Goal: Transaction & Acquisition: Purchase product/service

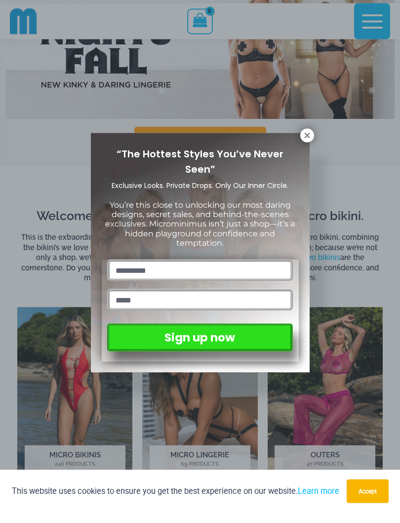
scroll to position [63, 0]
click at [303, 141] on icon at bounding box center [306, 145] width 9 height 9
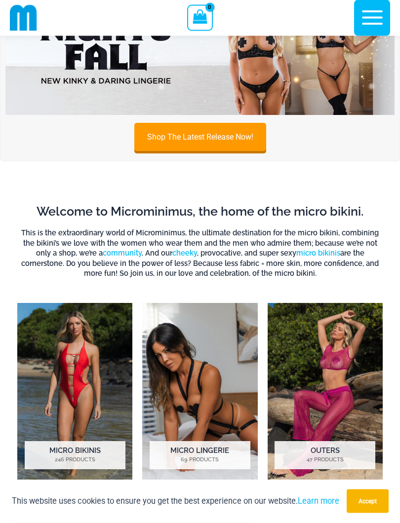
scroll to position [0, 0]
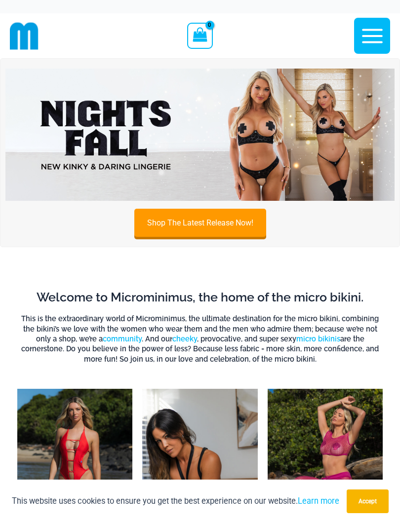
click at [323, 126] on img at bounding box center [199, 135] width 389 height 132
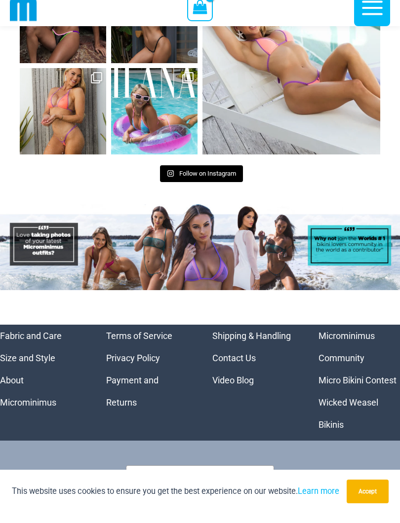
scroll to position [4875, 0]
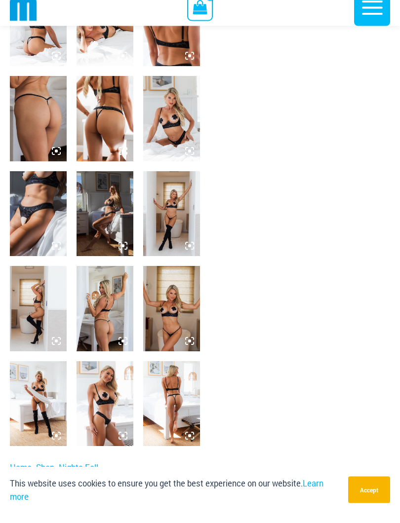
scroll to position [367, 0]
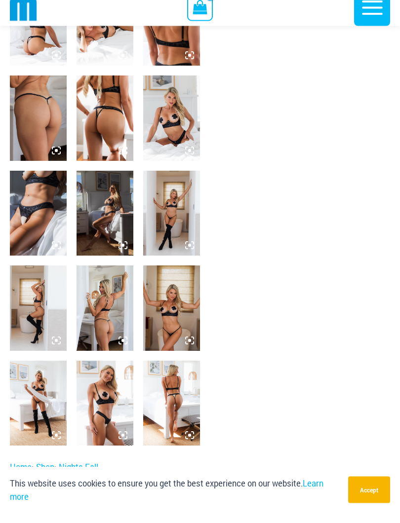
click at [172, 108] on img at bounding box center [171, 128] width 57 height 85
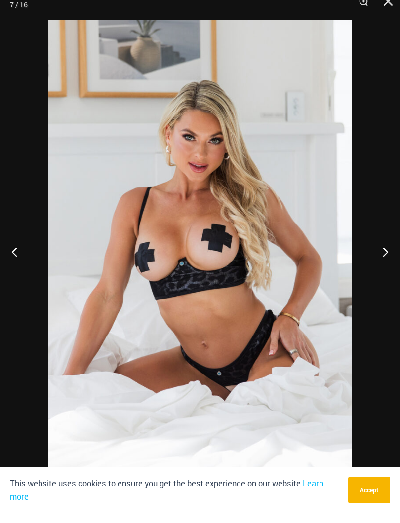
click at [381, 251] on button "Next" at bounding box center [381, 261] width 37 height 49
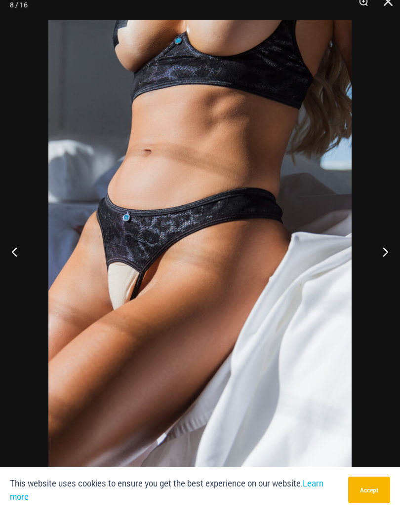
click at [378, 249] on button "Next" at bounding box center [381, 261] width 37 height 49
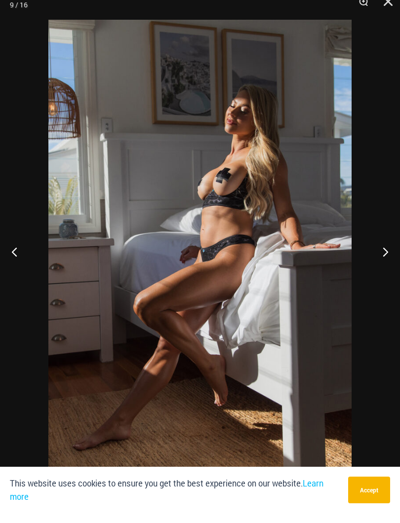
click at [378, 253] on button "Next" at bounding box center [381, 261] width 37 height 49
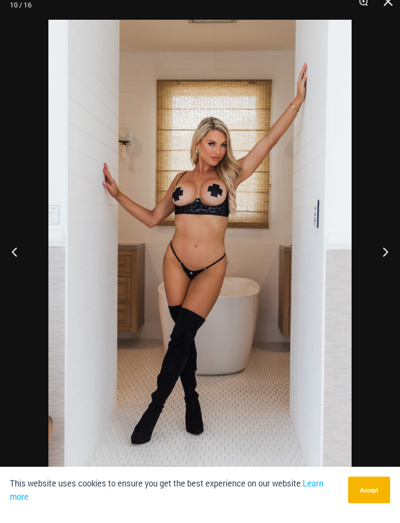
click at [378, 253] on button "Next" at bounding box center [381, 261] width 37 height 49
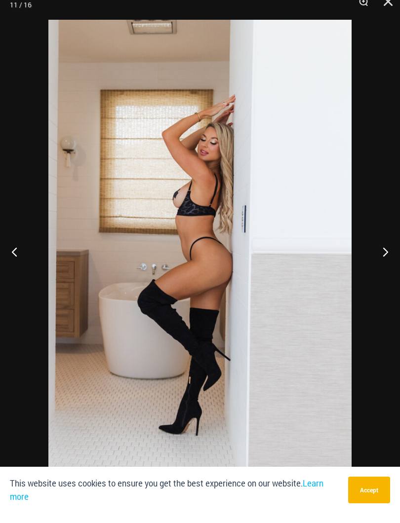
click at [376, 254] on button "Next" at bounding box center [381, 261] width 37 height 49
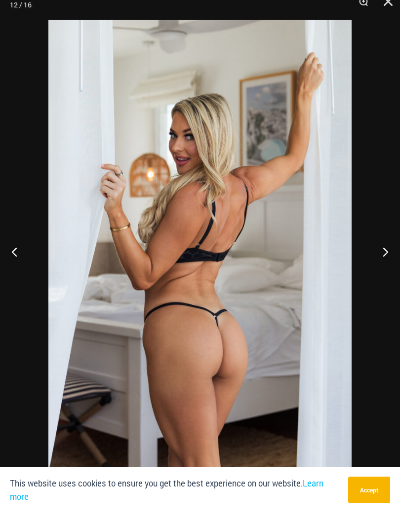
click at [376, 254] on button "Next" at bounding box center [381, 261] width 37 height 49
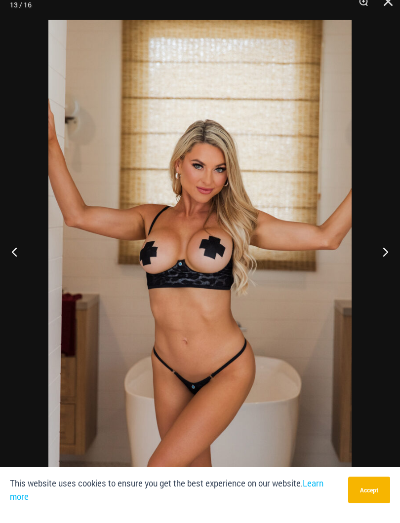
click at [376, 257] on button "Next" at bounding box center [381, 261] width 37 height 49
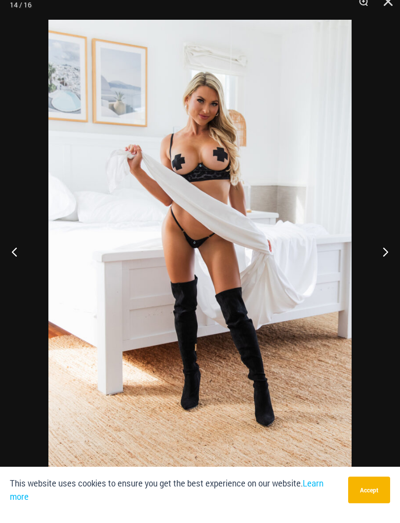
click at [378, 256] on button "Next" at bounding box center [381, 261] width 37 height 49
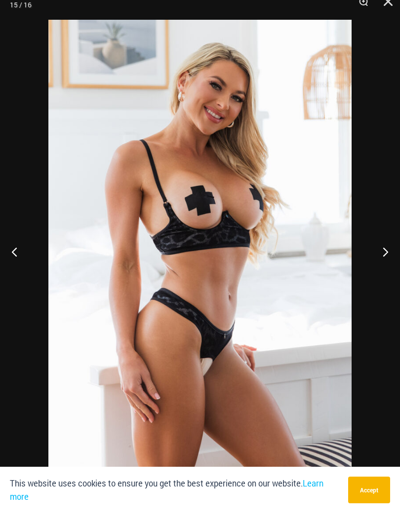
click at [378, 256] on button "Next" at bounding box center [381, 261] width 37 height 49
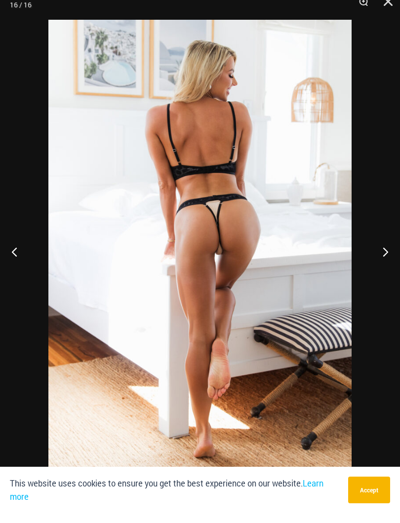
click at [378, 255] on button "Next" at bounding box center [381, 261] width 37 height 49
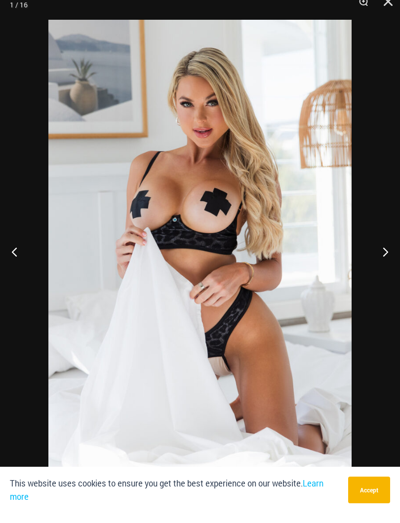
click at [378, 254] on button "Next" at bounding box center [381, 261] width 37 height 49
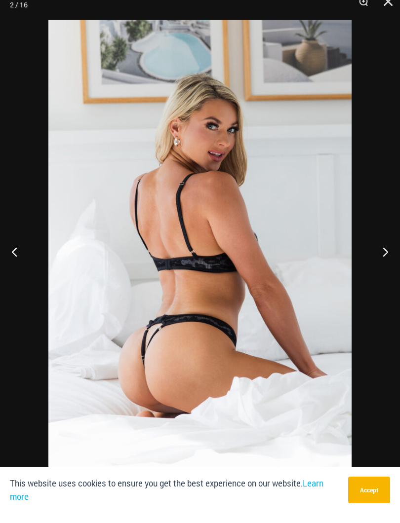
click at [24, 244] on button "Previous" at bounding box center [18, 261] width 37 height 49
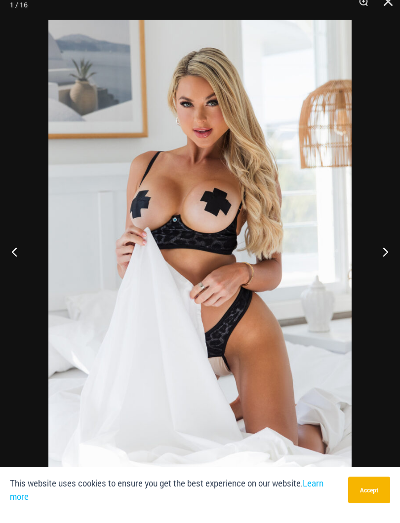
click at [22, 240] on button "Previous" at bounding box center [18, 261] width 37 height 49
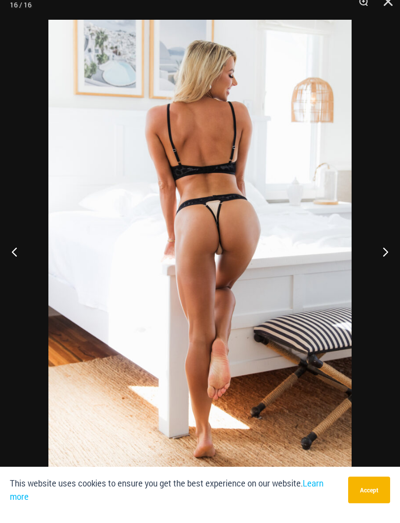
click at [380, 248] on button "Next" at bounding box center [381, 261] width 37 height 49
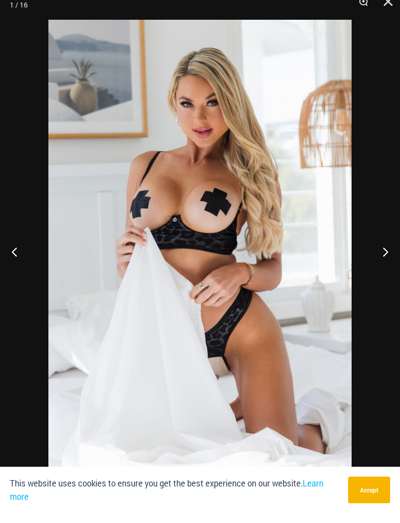
click at [383, 243] on button "Next" at bounding box center [381, 261] width 37 height 49
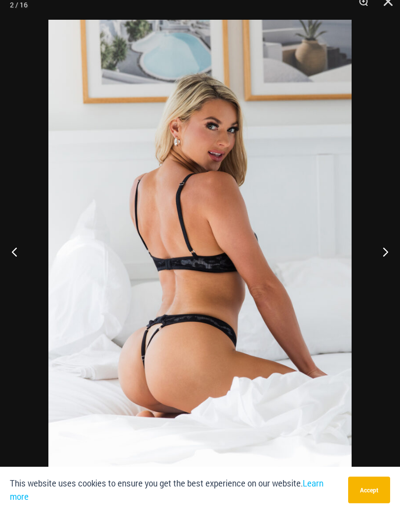
click at [384, 243] on button "Next" at bounding box center [381, 261] width 37 height 49
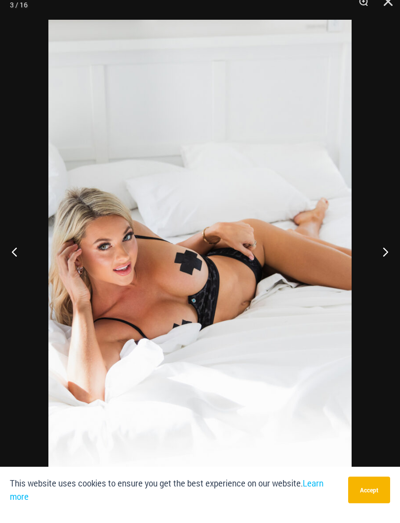
click at [384, 251] on button "Next" at bounding box center [381, 261] width 37 height 49
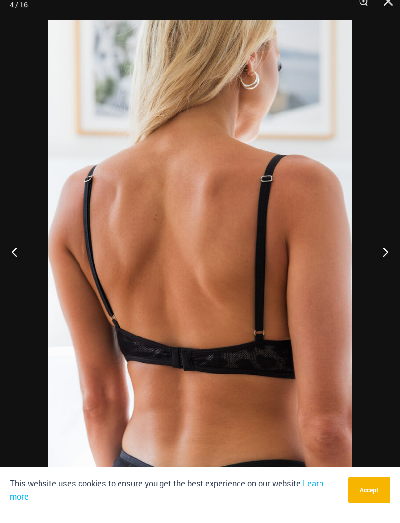
click at [385, 250] on button "Next" at bounding box center [381, 261] width 37 height 49
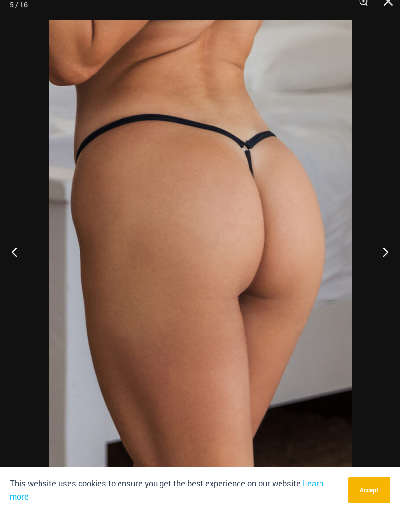
click at [386, 250] on button "Next" at bounding box center [381, 261] width 37 height 49
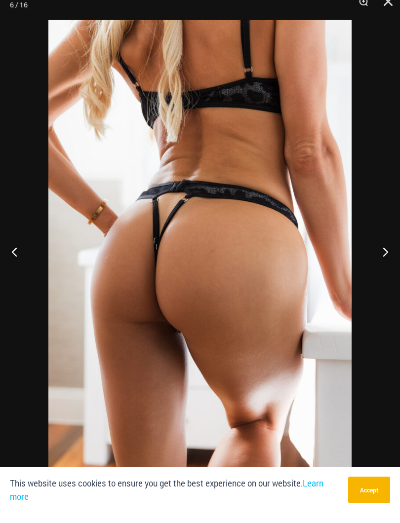
click at [383, 251] on button "Next" at bounding box center [381, 261] width 37 height 49
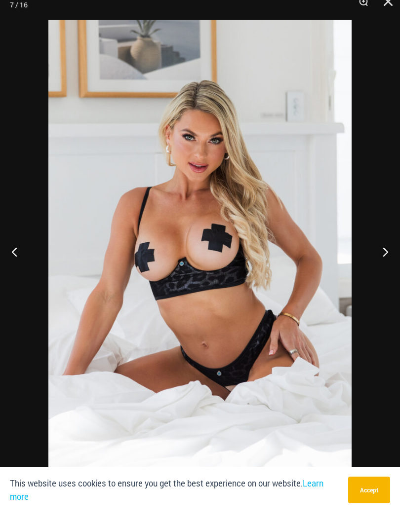
click at [383, 250] on button "Next" at bounding box center [381, 261] width 37 height 49
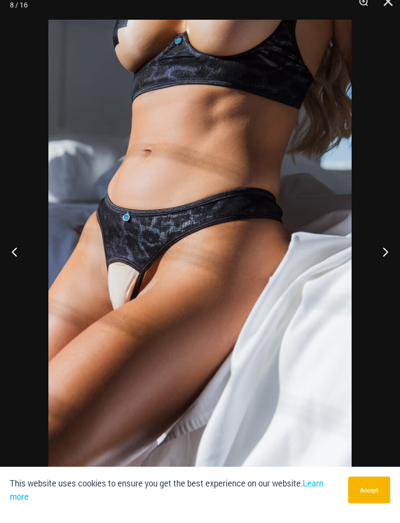
click at [383, 252] on button "Next" at bounding box center [381, 261] width 37 height 49
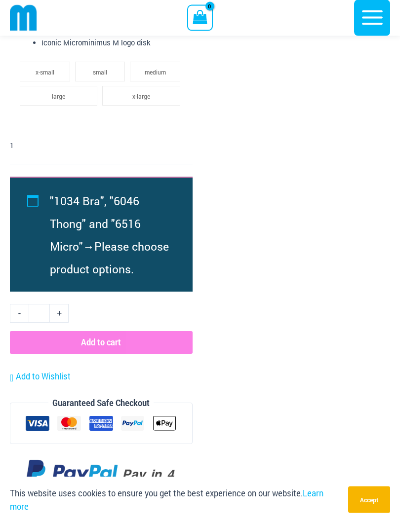
scroll to position [2507, 0]
